Goal: Find specific page/section: Find specific page/section

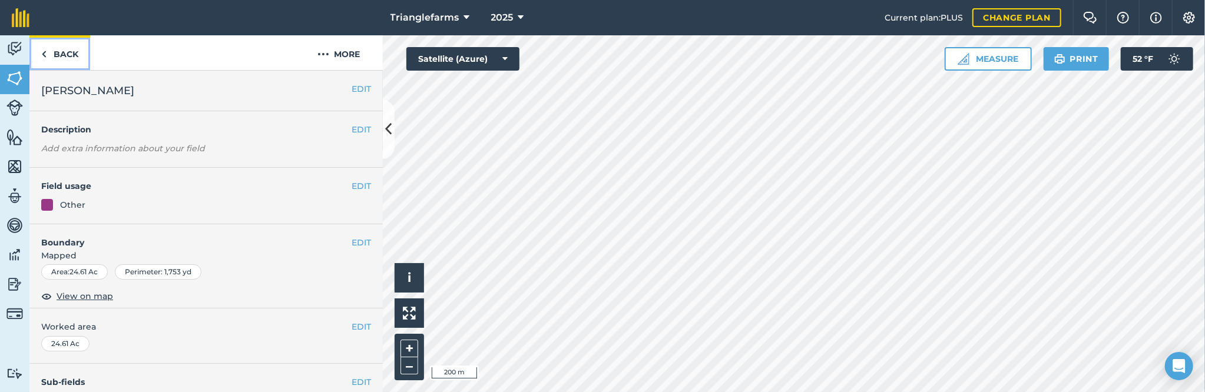
click at [53, 53] on link "Back" at bounding box center [59, 52] width 61 height 35
click at [58, 53] on link "Back" at bounding box center [59, 52] width 61 height 35
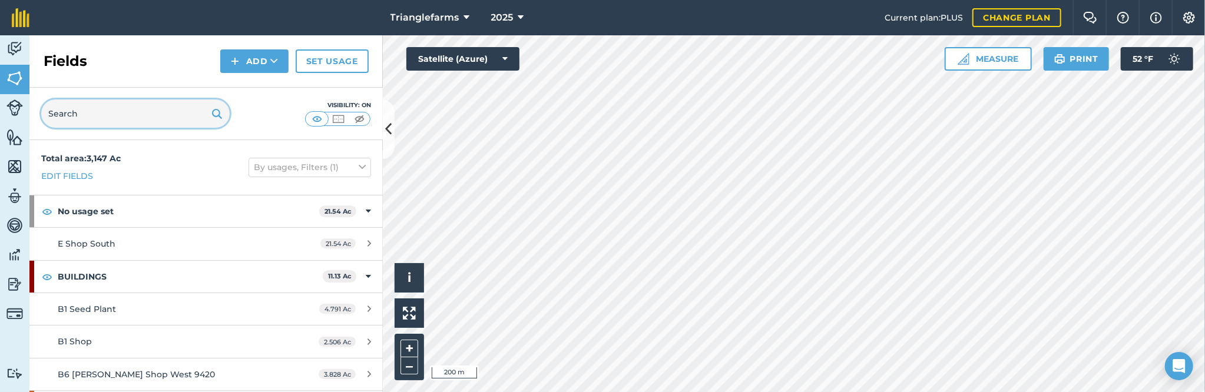
click at [80, 110] on input "text" at bounding box center [135, 114] width 188 height 28
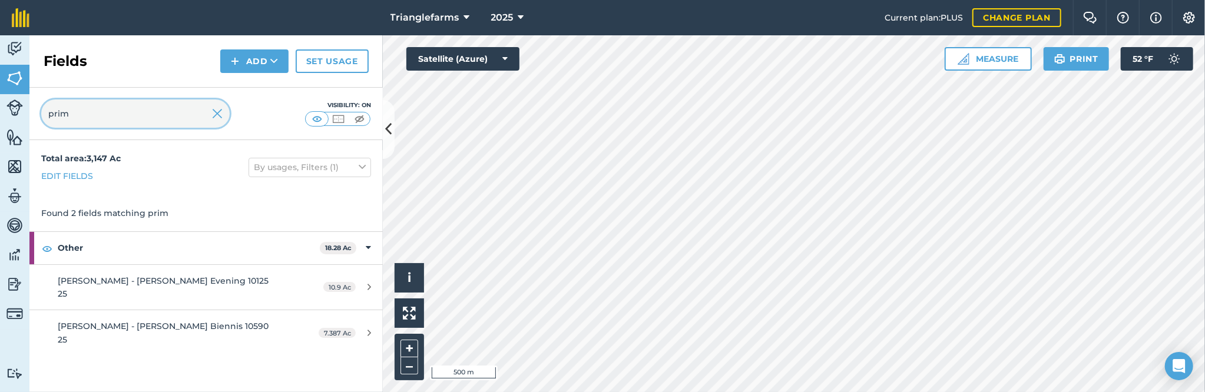
type input "prim"
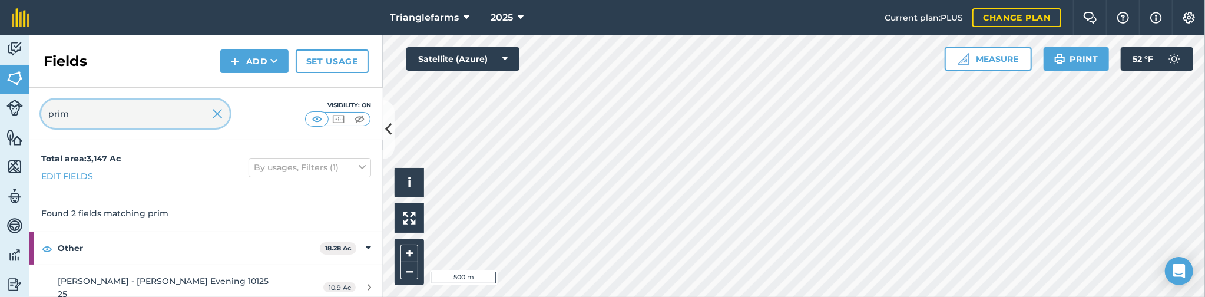
click at [81, 111] on input "prim" at bounding box center [135, 114] width 188 height 28
type input "l"
type input "f"
